Goal: Use online tool/utility: Utilize a website feature to perform a specific function

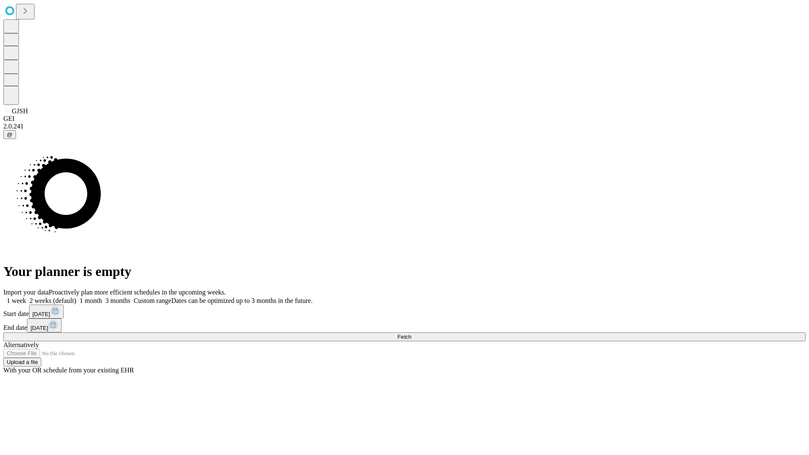
click at [411, 334] on span "Fetch" at bounding box center [405, 337] width 14 height 6
